Goal: Task Accomplishment & Management: Manage account settings

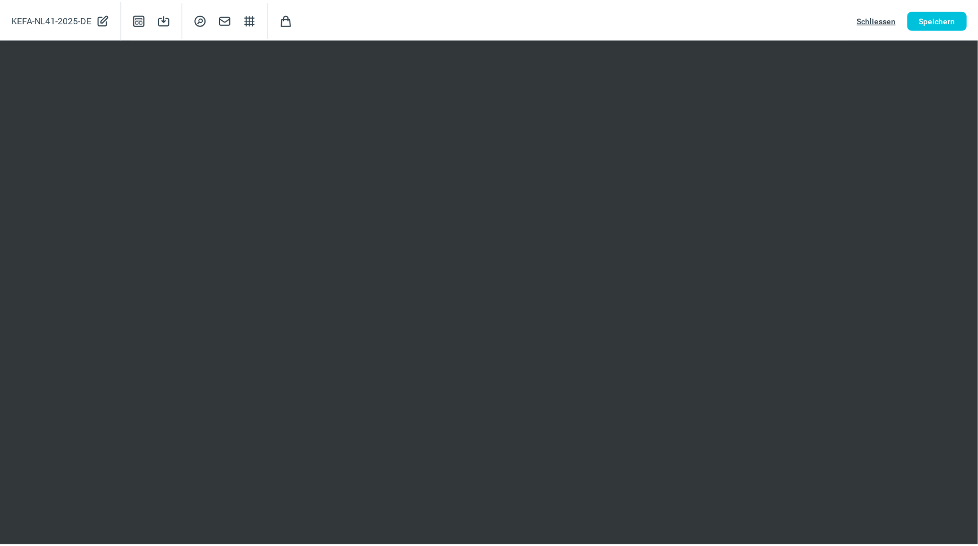
scroll to position [185, 0]
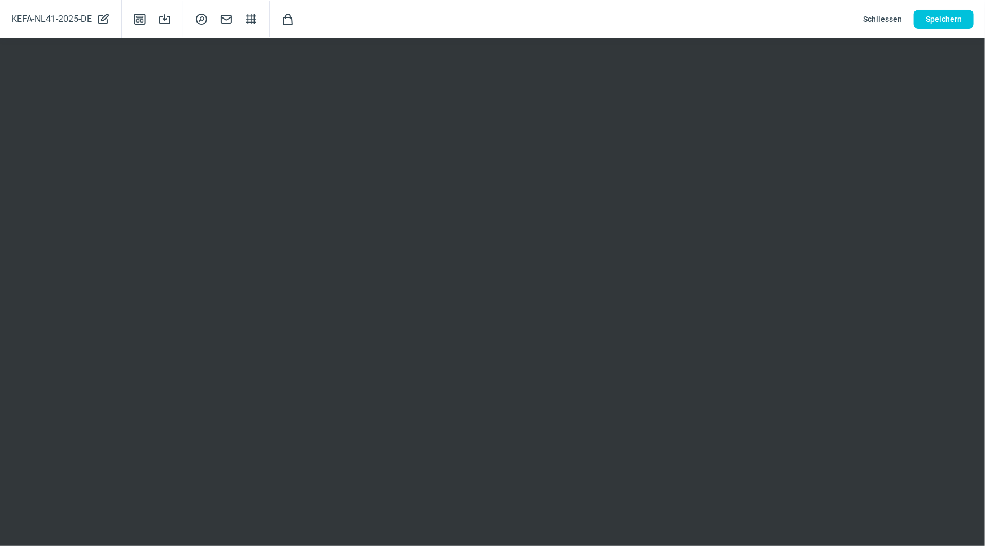
click at [888, 17] on span "Schliessen" at bounding box center [882, 19] width 39 height 18
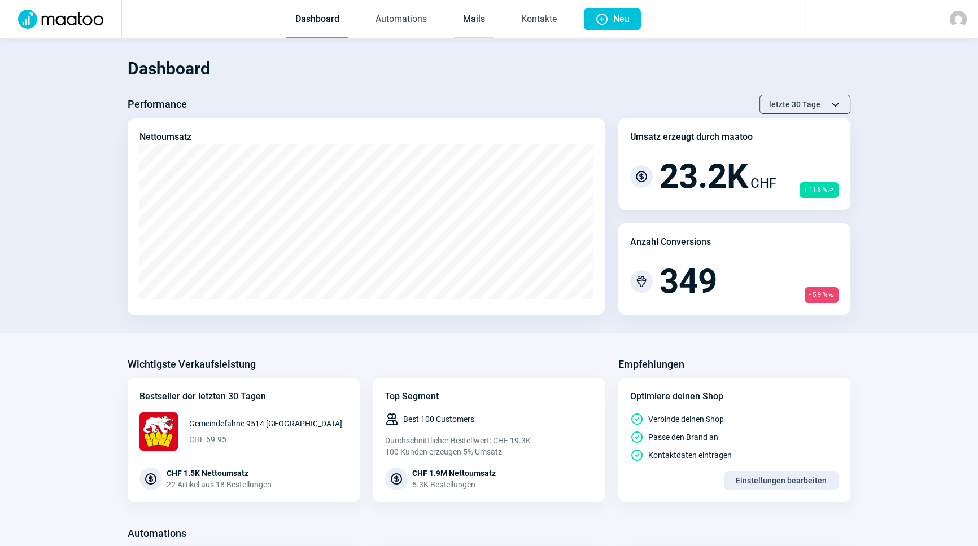
click at [479, 28] on link "Mails" at bounding box center [474, 19] width 40 height 37
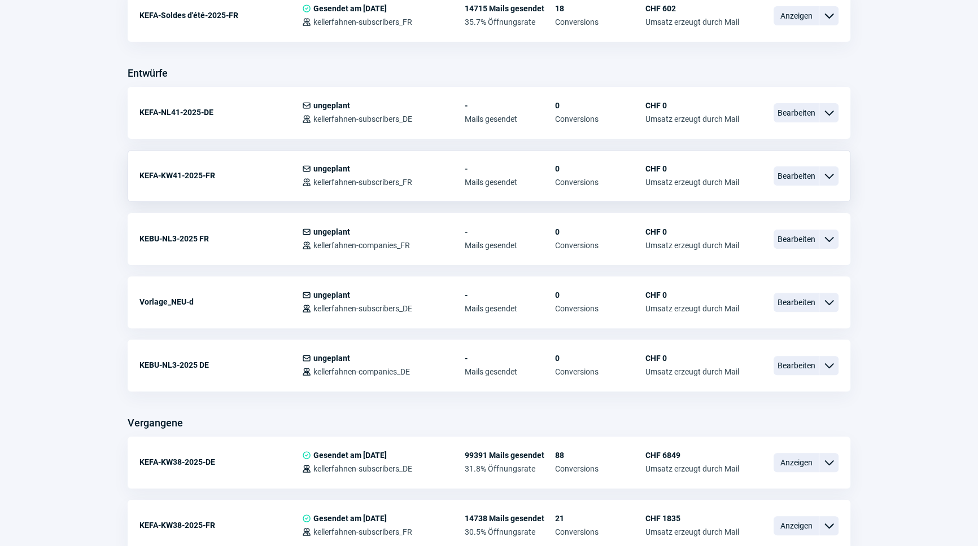
scroll to position [410, 0]
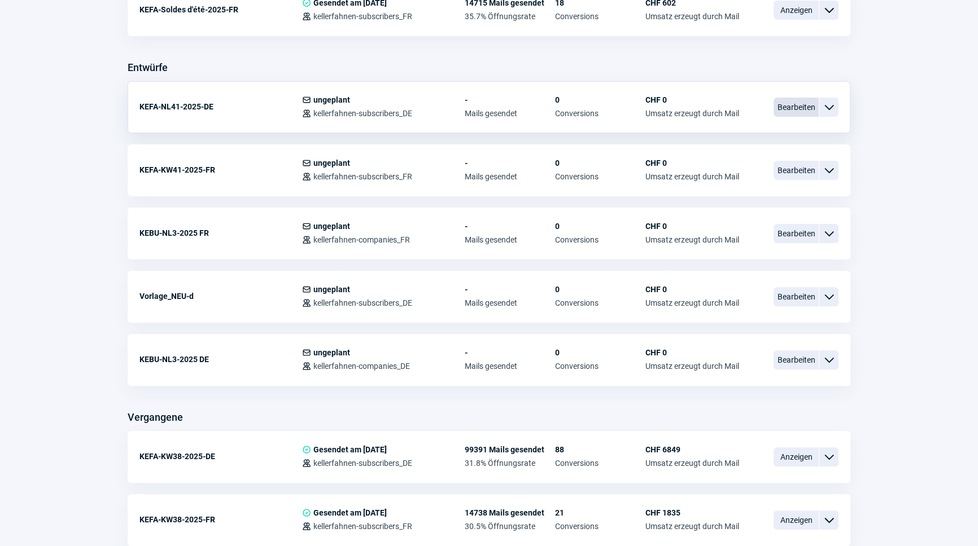
click at [798, 104] on span "Bearbeiten" at bounding box center [795, 107] width 45 height 19
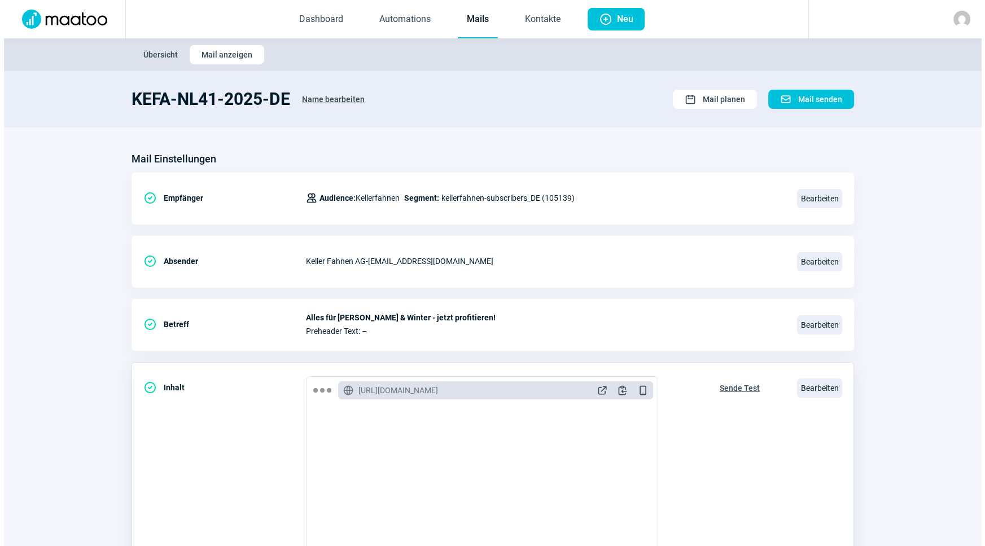
scroll to position [185, 0]
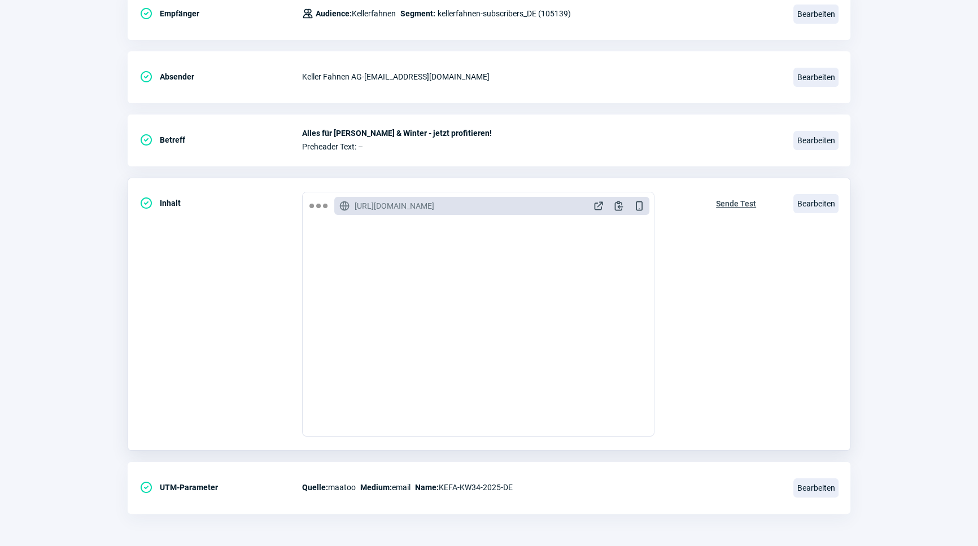
click at [813, 185] on div "CheckCircle icon Inhalt GlobeAlt icon https://mto.kellerfahnen.ch/email/preview…" at bounding box center [489, 314] width 722 height 273
click at [804, 204] on span "Bearbeiten" at bounding box center [815, 203] width 45 height 19
